Goal: Transaction & Acquisition: Purchase product/service

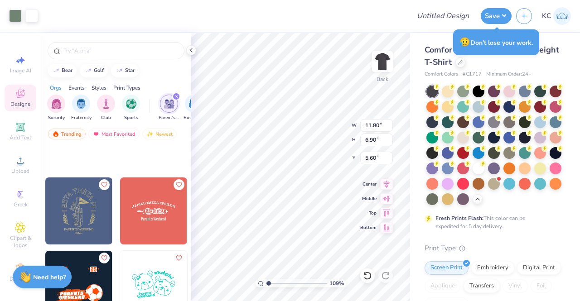
scroll to position [11813, 0]
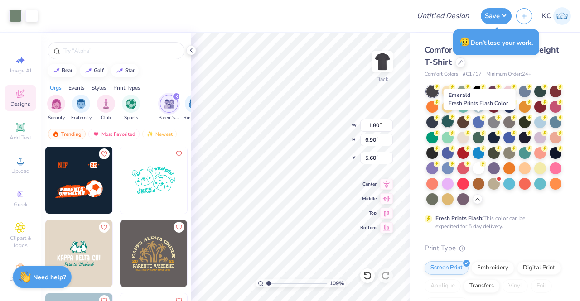
click at [453, 121] on div at bounding box center [448, 121] width 12 height 12
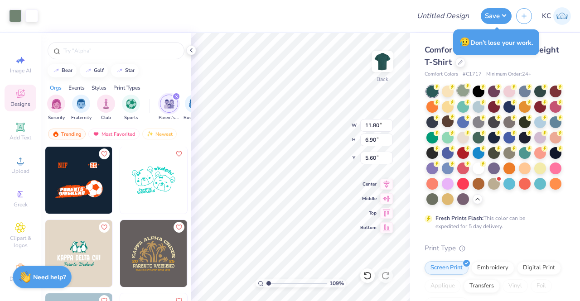
click at [461, 91] on div at bounding box center [463, 91] width 12 height 12
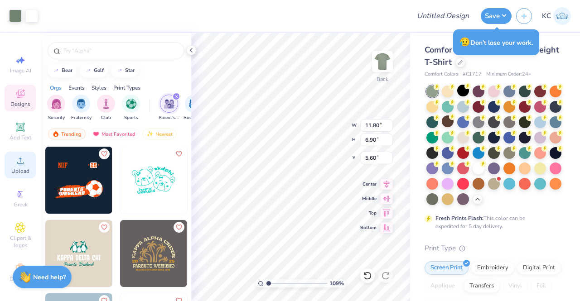
click at [14, 166] on div "Upload" at bounding box center [21, 165] width 32 height 27
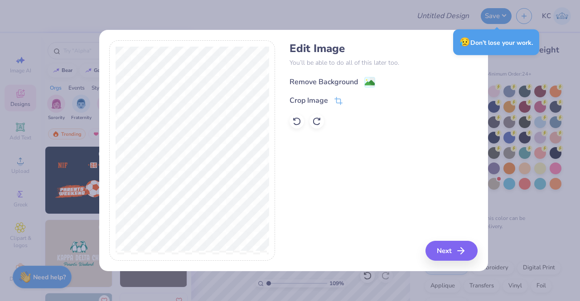
click at [301, 79] on div "Remove Background" at bounding box center [323, 82] width 68 height 11
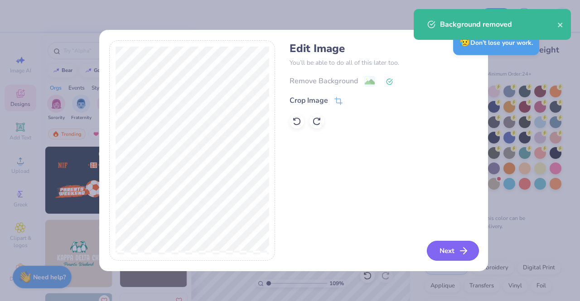
click at [456, 253] on button "Next" at bounding box center [453, 251] width 52 height 20
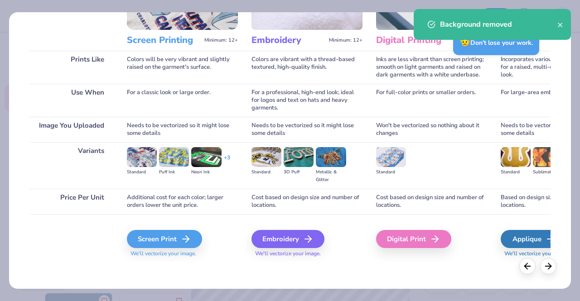
scroll to position [103, 0]
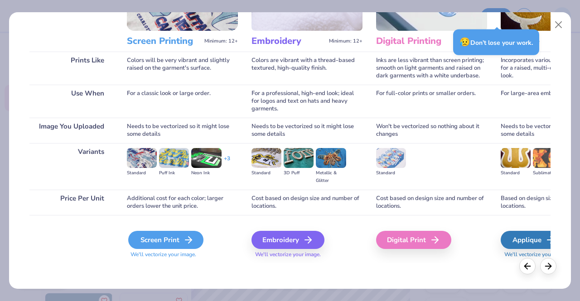
click at [175, 233] on div "Screen Print" at bounding box center [165, 240] width 75 height 18
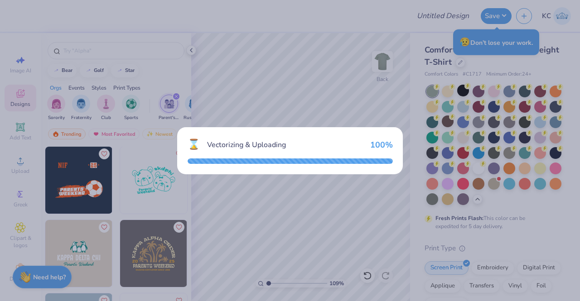
type input "1.08727435741424"
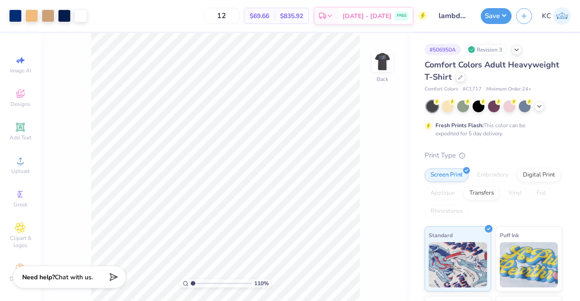
type input "1.10243474656937"
drag, startPoint x: 237, startPoint y: 14, endPoint x: 180, endPoint y: 25, distance: 57.7
click at [180, 25] on div "12 $69.66 Per Item $835.92 Total Est. Delivery [DATE] - [DATE] FREE" at bounding box center [259, 16] width 336 height 32
type input "30"
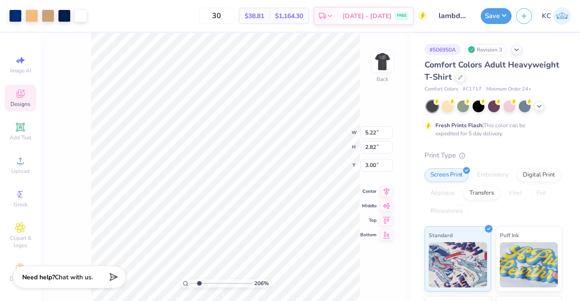
type input "2.05624937716057"
type input "0.92"
type input "0.27"
type input "5.31"
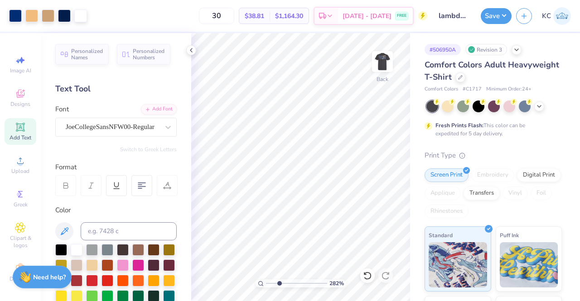
type input "2.82122564903189"
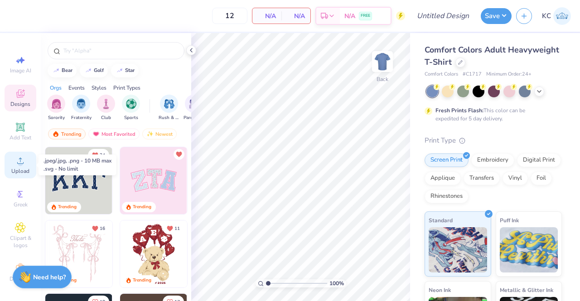
click at [10, 157] on div "Upload" at bounding box center [21, 165] width 32 height 27
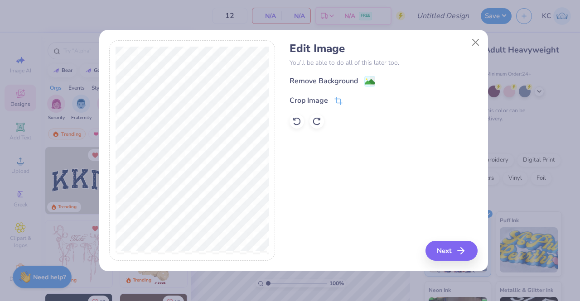
drag, startPoint x: 346, startPoint y: 84, endPoint x: 341, endPoint y: 76, distance: 9.4
click at [341, 76] on div "Remove Background" at bounding box center [332, 81] width 86 height 11
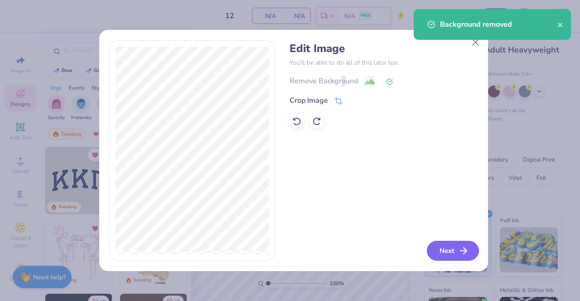
click at [448, 254] on button "Next" at bounding box center [453, 251] width 52 height 20
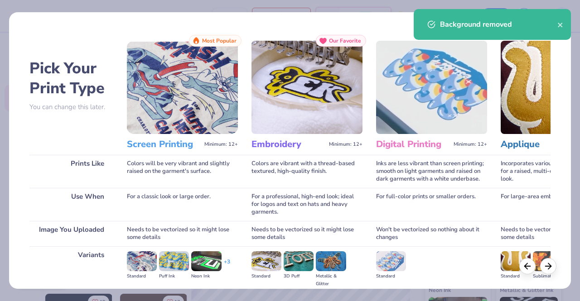
scroll to position [105, 0]
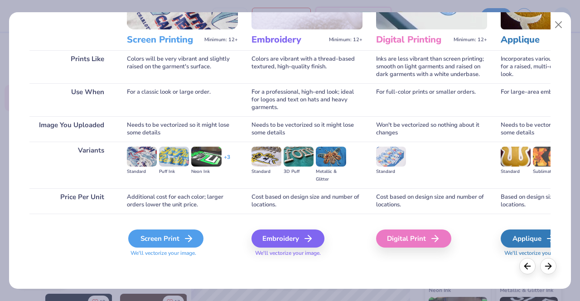
click at [166, 231] on div "Screen Print" at bounding box center [165, 239] width 75 height 18
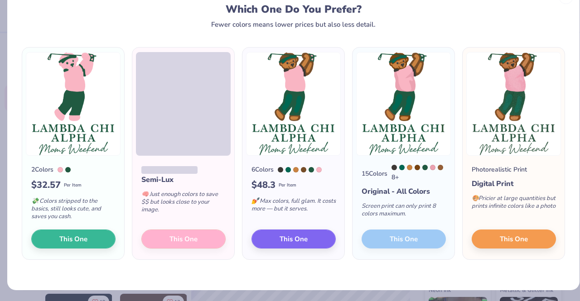
scroll to position [0, 0]
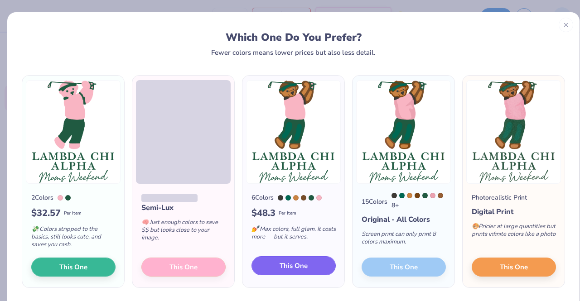
click at [260, 270] on button "This One" at bounding box center [293, 265] width 84 height 19
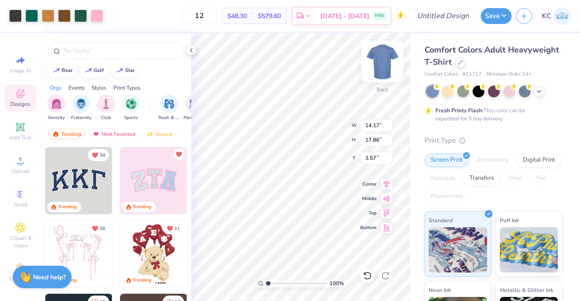
click at [377, 67] on img at bounding box center [382, 61] width 36 height 36
type input "12.65"
type input "15.95"
type input "3.00"
click at [463, 90] on div at bounding box center [463, 91] width 12 height 12
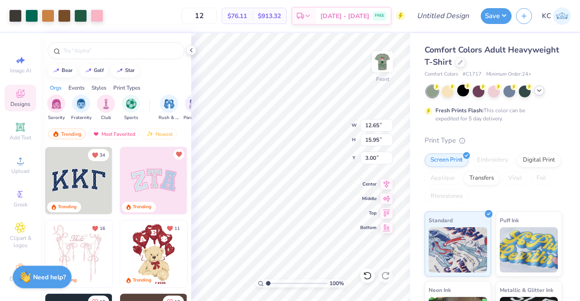
click at [538, 95] on div at bounding box center [539, 91] width 10 height 10
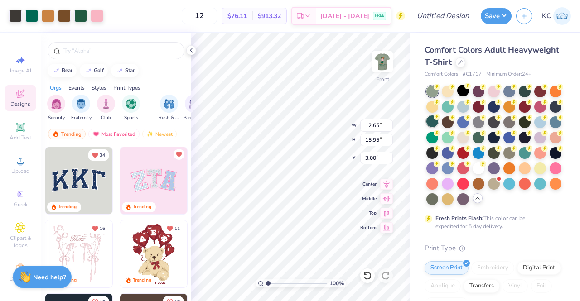
click at [438, 124] on div at bounding box center [432, 121] width 12 height 12
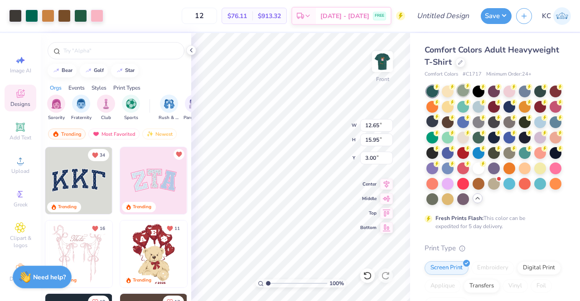
click at [463, 92] on div at bounding box center [463, 91] width 12 height 12
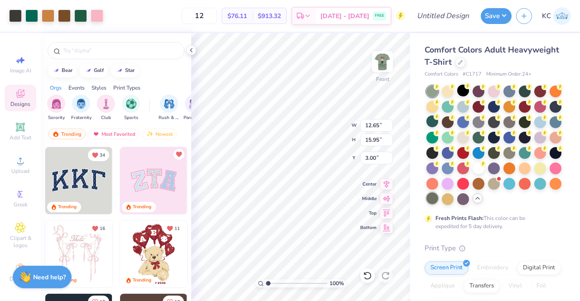
click at [438, 198] on div at bounding box center [432, 198] width 12 height 12
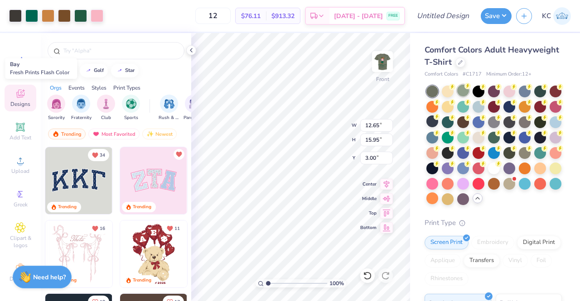
click at [462, 90] on div at bounding box center [463, 91] width 12 height 12
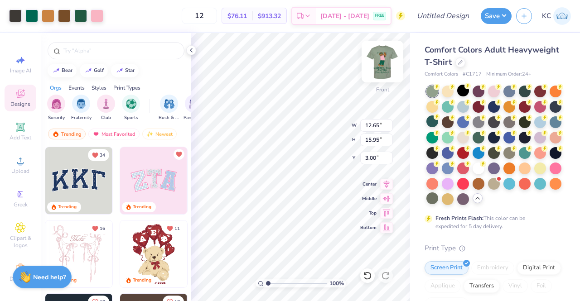
click at [380, 62] on img at bounding box center [382, 61] width 36 height 36
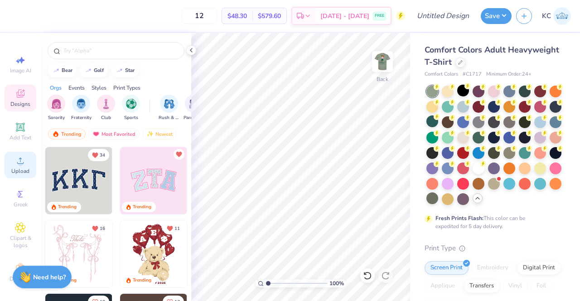
click at [14, 136] on span "Add Text" at bounding box center [21, 137] width 22 height 7
click at [15, 162] on icon at bounding box center [20, 160] width 11 height 11
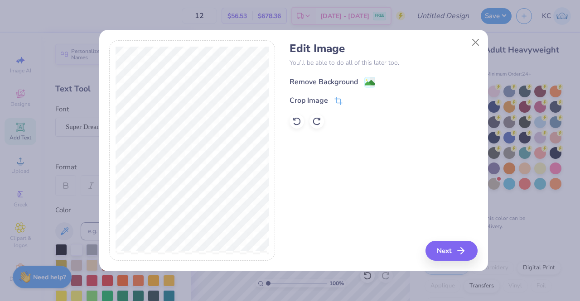
click at [336, 80] on div "Remove Background" at bounding box center [323, 82] width 68 height 11
click at [455, 255] on button "Next" at bounding box center [453, 251] width 52 height 20
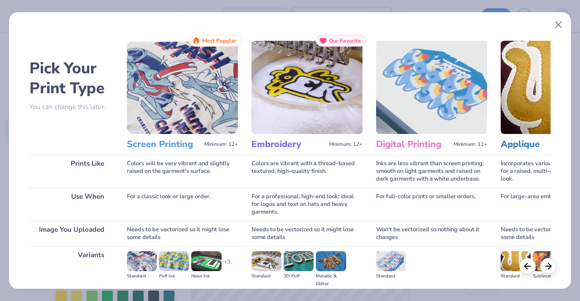
scroll to position [105, 0]
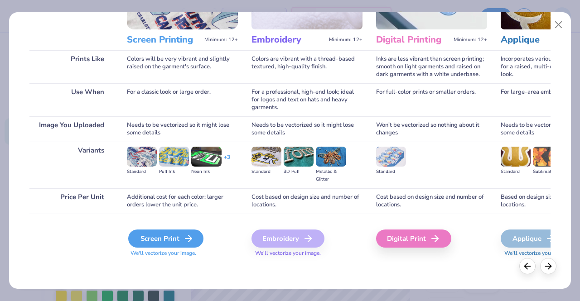
click at [164, 238] on div "Screen Print" at bounding box center [165, 239] width 75 height 18
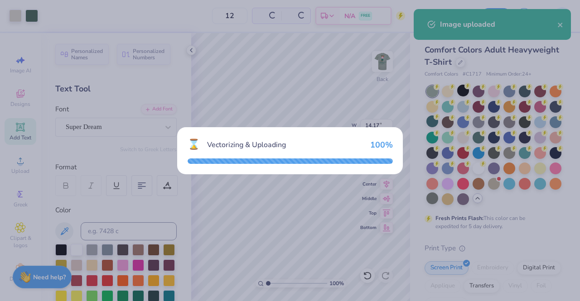
type input "14.17"
type input "7.09"
type input "8.96"
